Goal: Find specific page/section: Find specific page/section

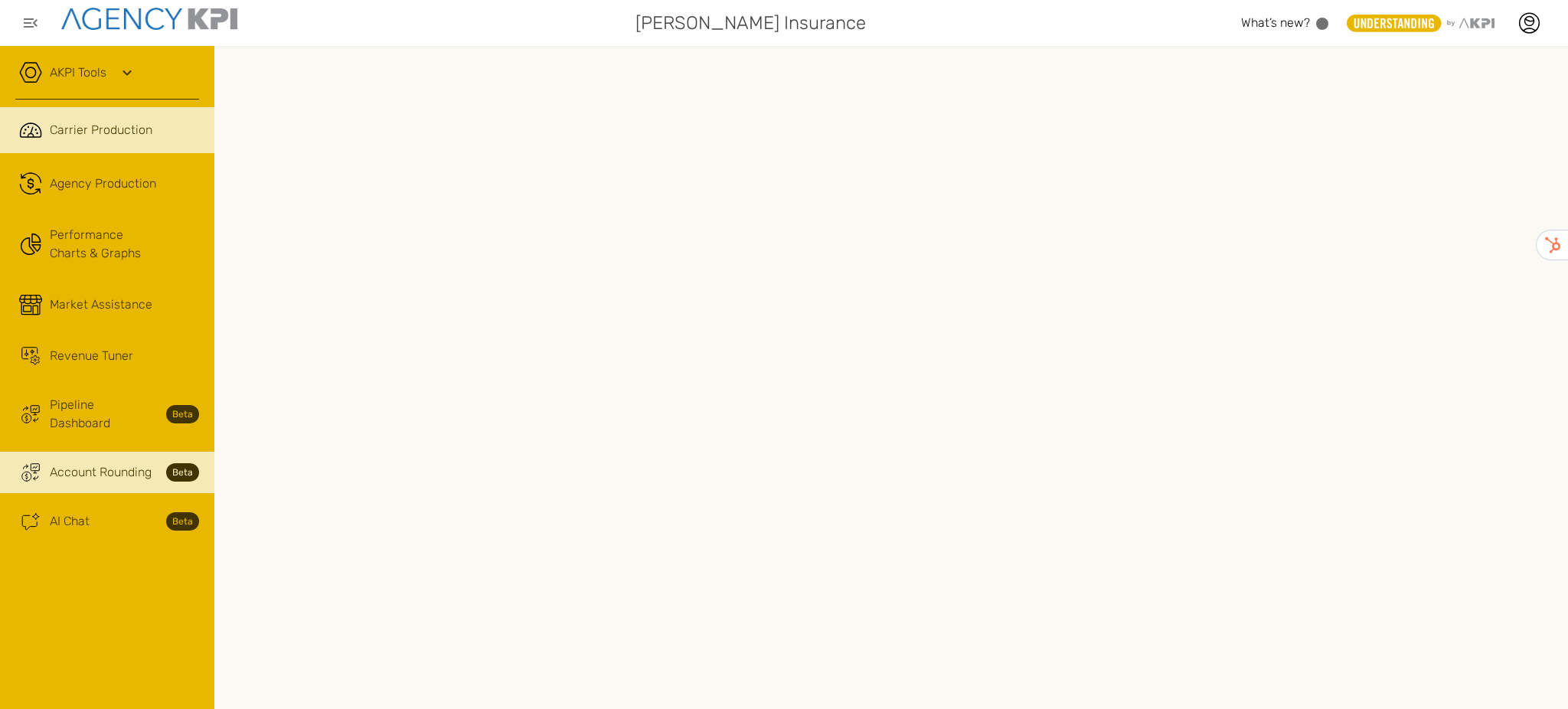
click at [103, 463] on span "Account Rounding" at bounding box center [101, 473] width 102 height 19
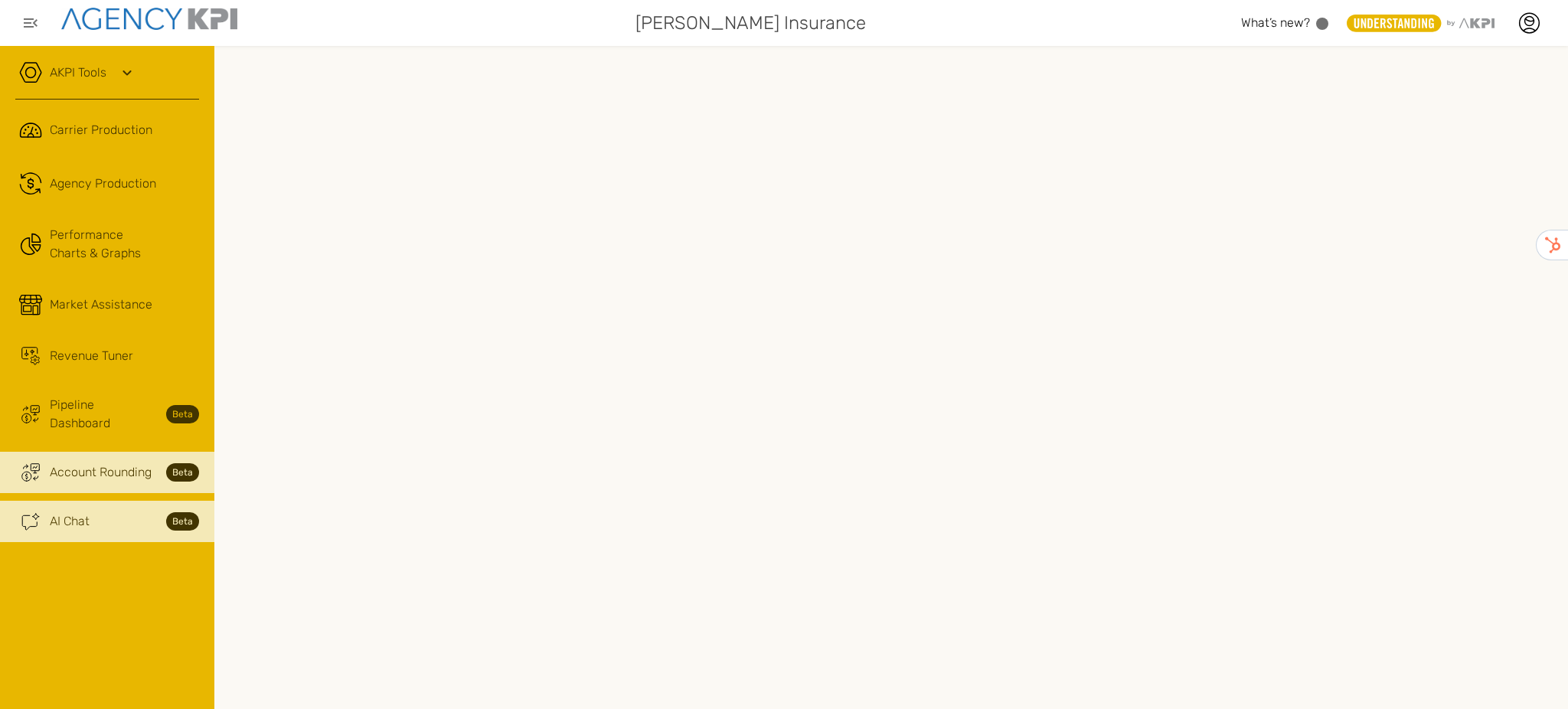
click at [105, 512] on div "AI Chat Beta" at bounding box center [124, 522] width 150 height 19
click at [112, 512] on div "AI Chat Beta" at bounding box center [124, 522] width 150 height 19
